Goal: Task Accomplishment & Management: Manage account settings

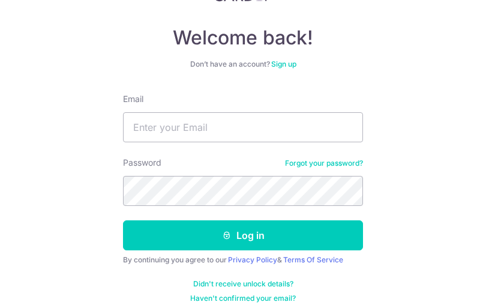
scroll to position [111, 0]
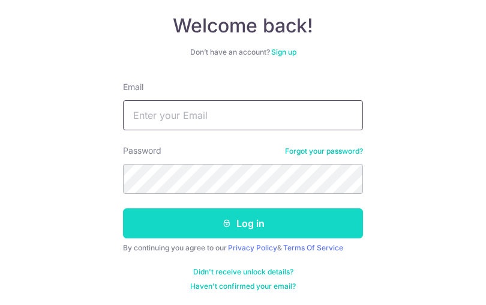
type input "[EMAIL_ADDRESS][DOMAIN_NAME]"
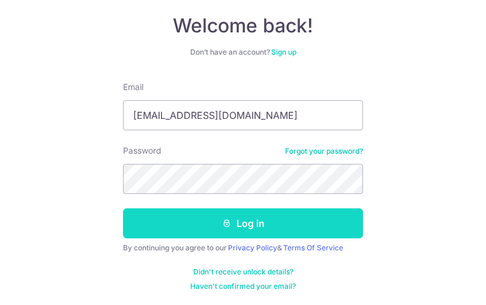
click at [261, 219] on button "Log in" at bounding box center [243, 223] width 240 height 30
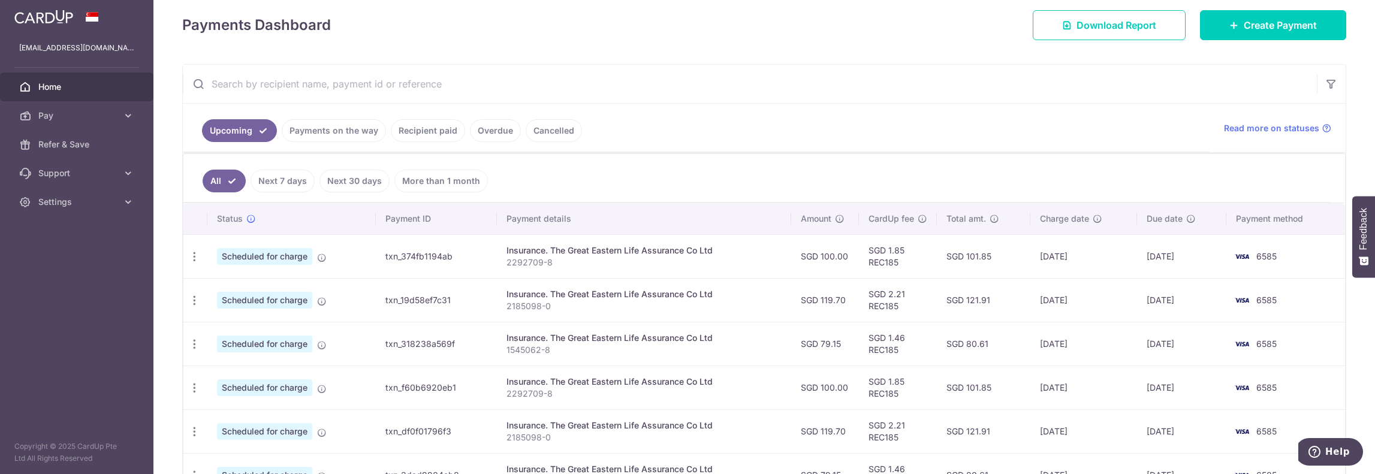
scroll to position [194, 0]
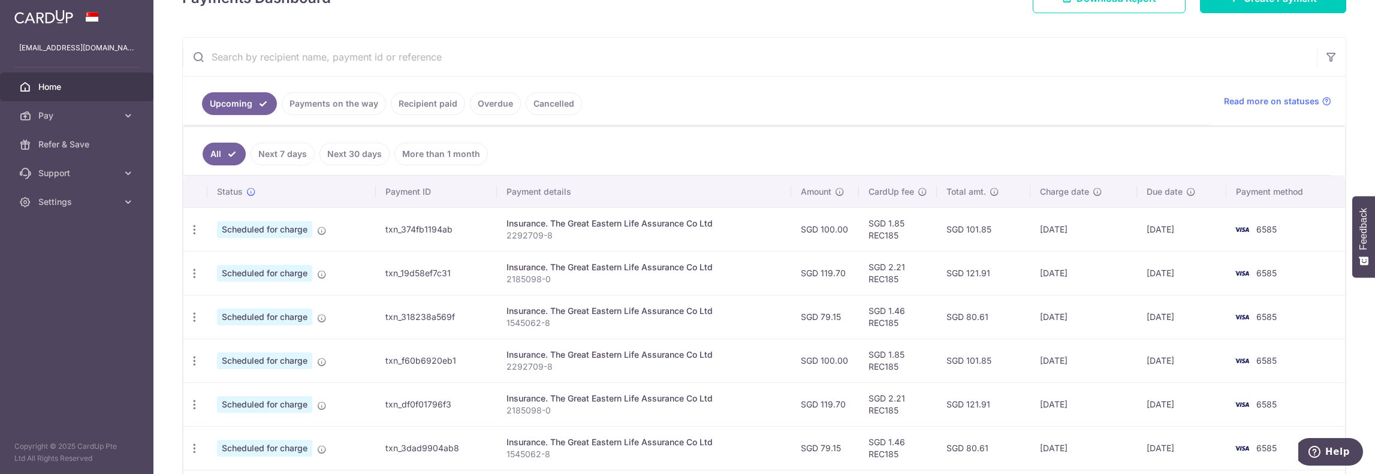
click at [357, 97] on link "Payments on the way" at bounding box center [334, 103] width 104 height 23
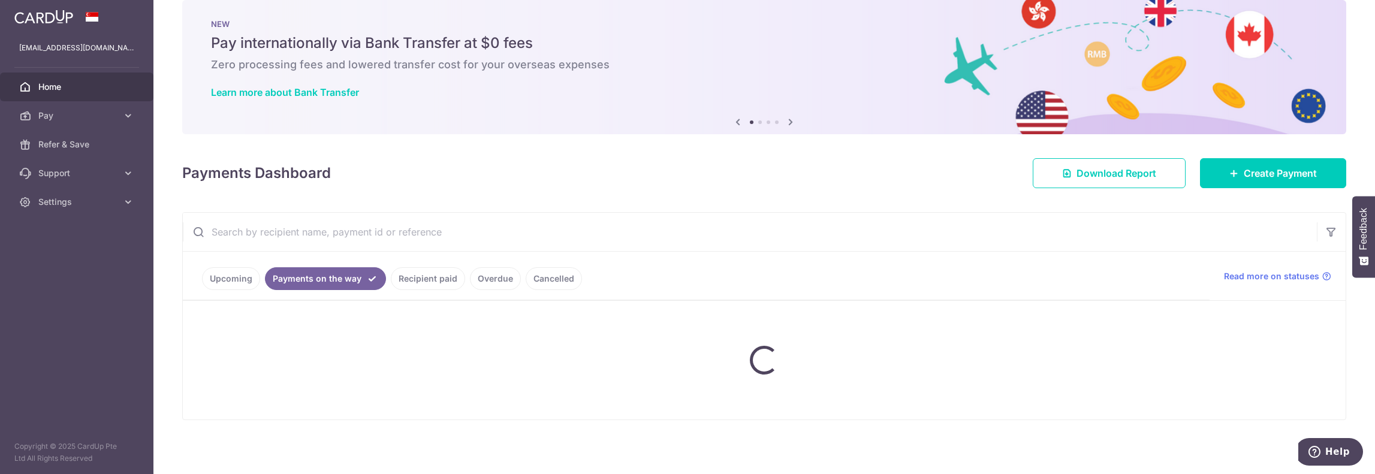
scroll to position [20, 0]
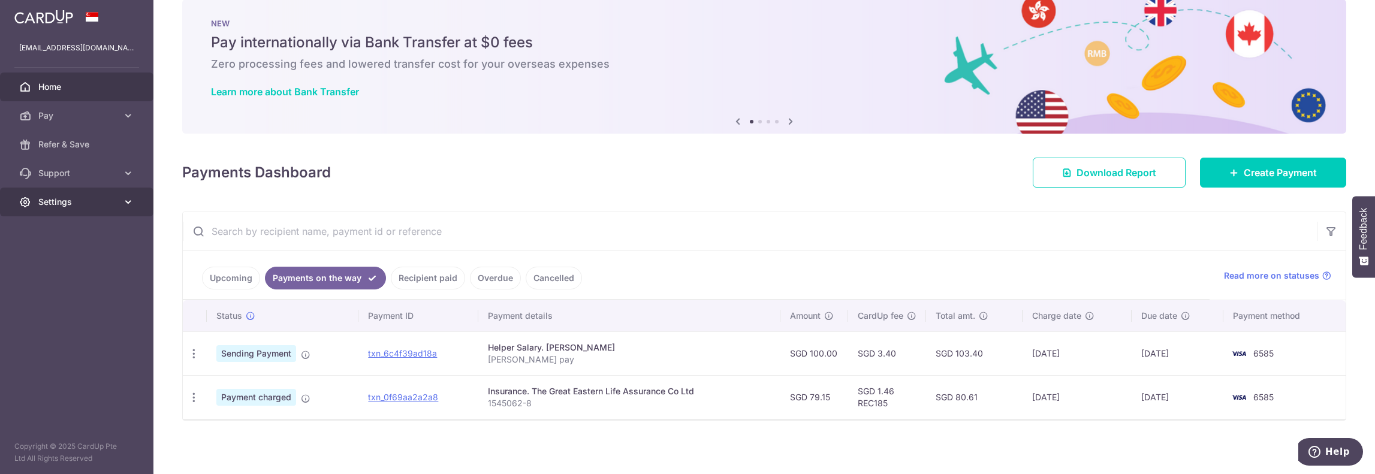
click at [57, 197] on span "Settings" at bounding box center [77, 202] width 79 height 12
click at [49, 261] on span "Logout" at bounding box center [77, 260] width 79 height 12
